Goal: Task Accomplishment & Management: Manage account settings

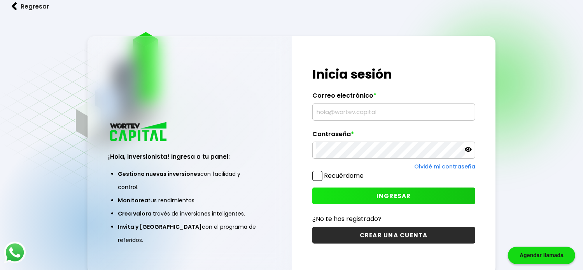
type input "[EMAIL_ADDRESS][DOMAIN_NAME]"
click at [374, 195] on button "INGRESAR" at bounding box center [393, 196] width 163 height 17
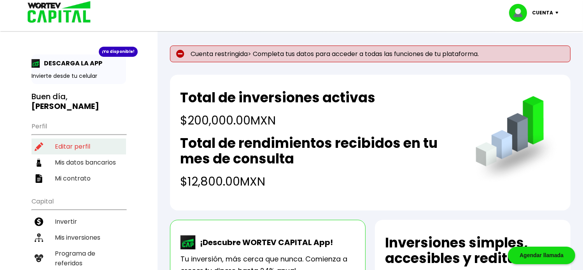
click at [70, 138] on li "Editar perfil" at bounding box center [79, 146] width 95 height 16
select select "Hombre"
select select "Licenciatura"
select select "MX"
select select "BBVA Bancomer"
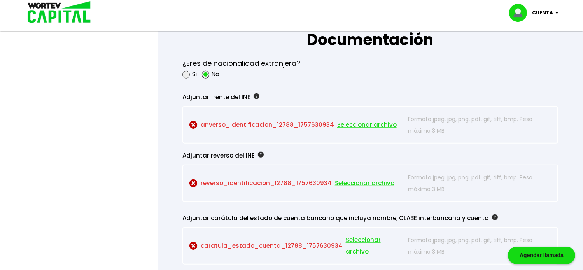
scroll to position [661, 0]
click at [359, 123] on span "Seleccionar archivo" at bounding box center [367, 125] width 60 height 12
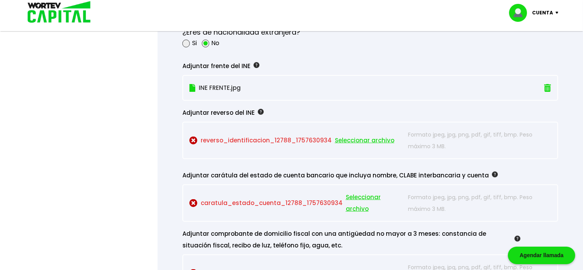
scroll to position [700, 0]
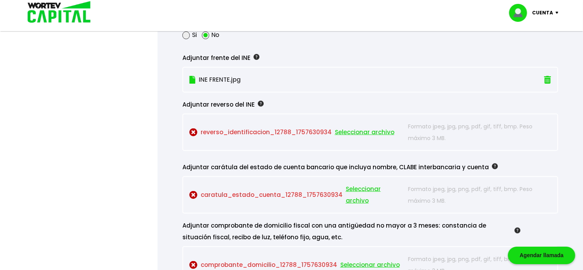
click at [369, 193] on span "Seleccionar archivo" at bounding box center [375, 194] width 58 height 23
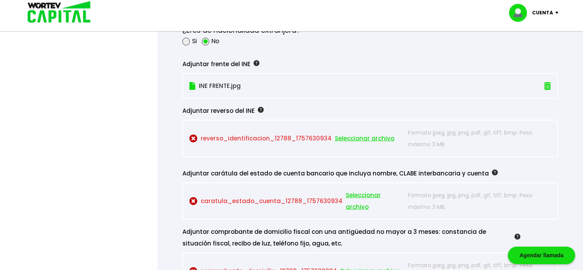
scroll to position [739, 0]
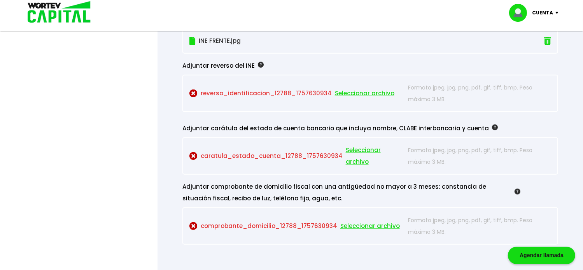
click at [354, 152] on span "Seleccionar archivo" at bounding box center [375, 155] width 58 height 23
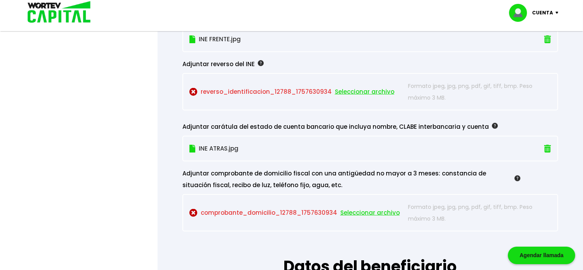
scroll to position [817, 0]
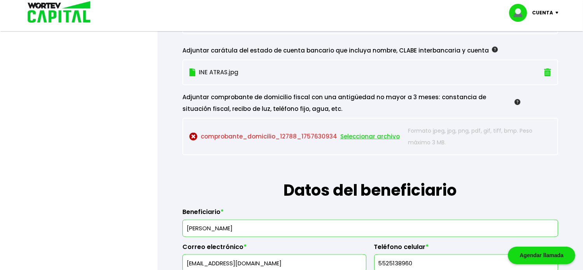
click at [372, 131] on span "Seleccionar archivo" at bounding box center [370, 137] width 60 height 12
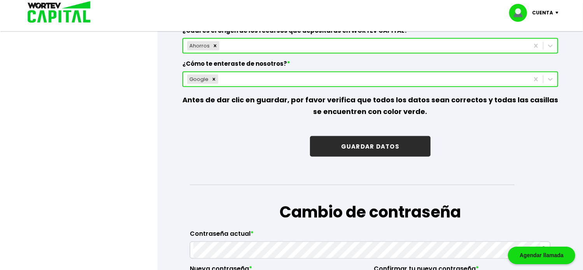
scroll to position [1245, 0]
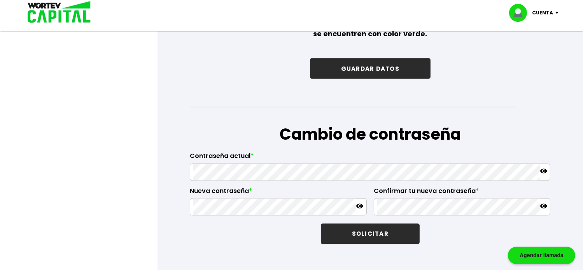
click at [369, 64] on button "GUARDAR DATOS" at bounding box center [370, 68] width 121 height 21
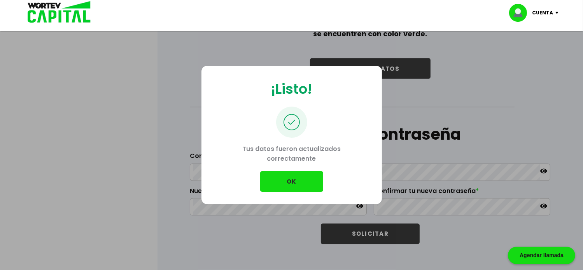
click at [289, 177] on button "OK" at bounding box center [291, 181] width 63 height 21
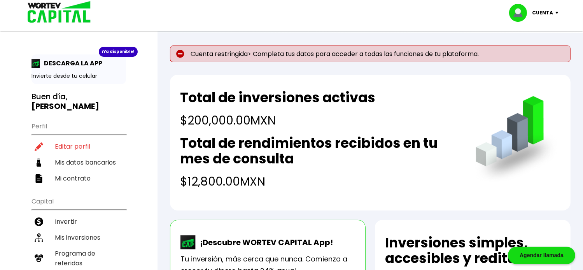
scroll to position [78, 0]
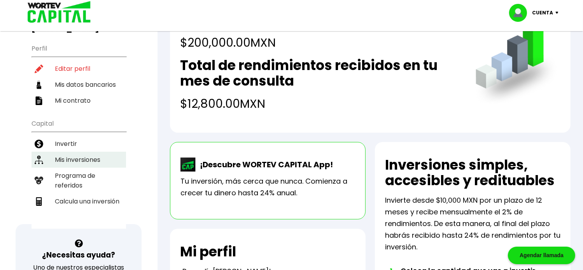
click at [69, 152] on li "Mis inversiones" at bounding box center [79, 160] width 95 height 16
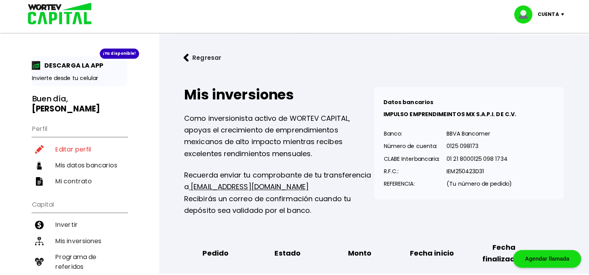
scroll to position [156, 0]
